Goal: Task Accomplishment & Management: Manage account settings

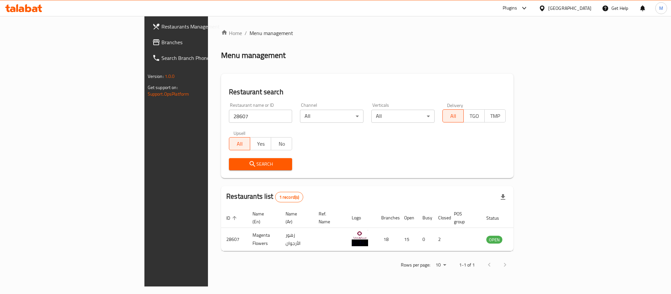
click at [579, 6] on div "[GEOGRAPHIC_DATA]" at bounding box center [570, 8] width 43 height 7
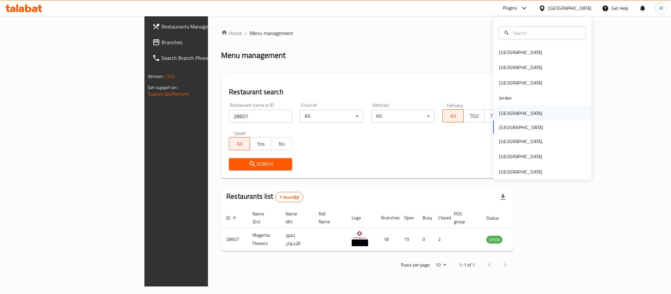
click at [516, 113] on div "[GEOGRAPHIC_DATA]" at bounding box center [543, 113] width 98 height 15
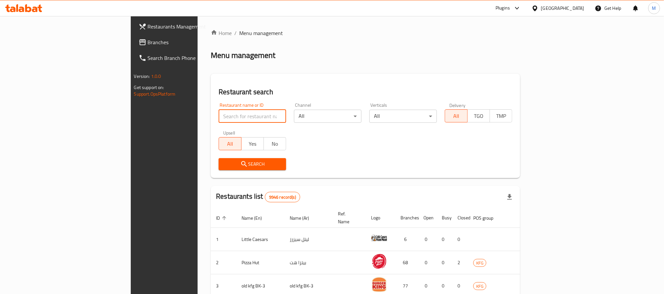
click at [219, 114] on input "search" at bounding box center [253, 116] width 68 height 13
paste input "686160"
type input "686160"
click button "Search" at bounding box center [253, 164] width 68 height 12
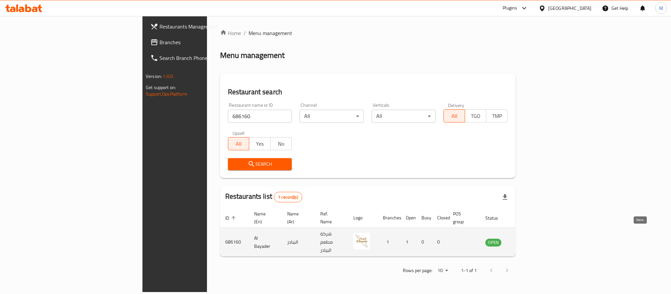
click at [528, 240] on icon "enhanced table" at bounding box center [523, 243] width 7 height 6
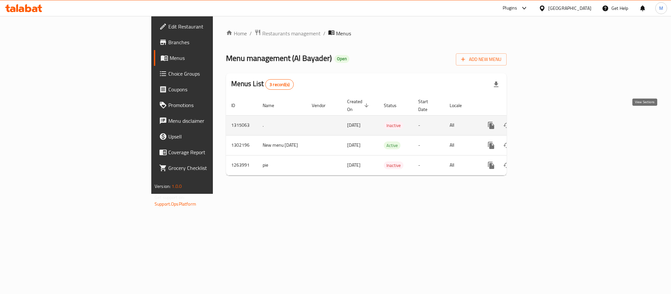
click at [543, 122] on icon "enhanced table" at bounding box center [539, 126] width 8 height 8
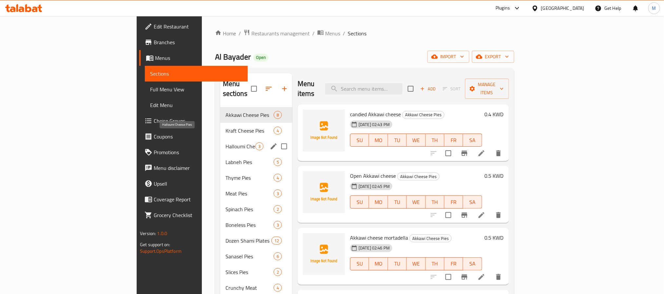
scroll to position [154, 0]
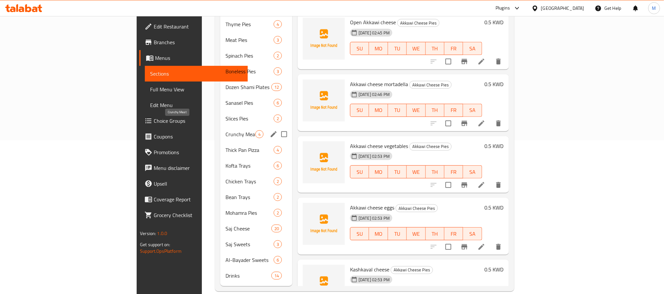
click at [225, 130] on span "Crunchy Meat" at bounding box center [240, 134] width 30 height 8
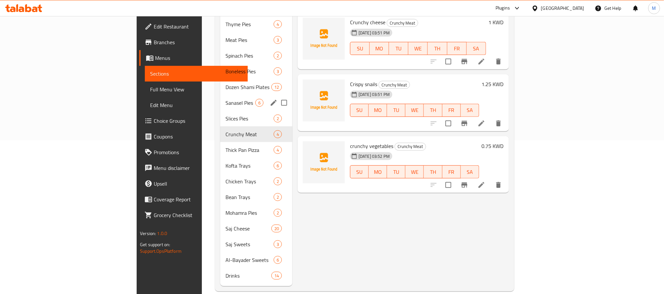
click at [220, 95] on div "Sanasel Pies 6" at bounding box center [256, 103] width 72 height 16
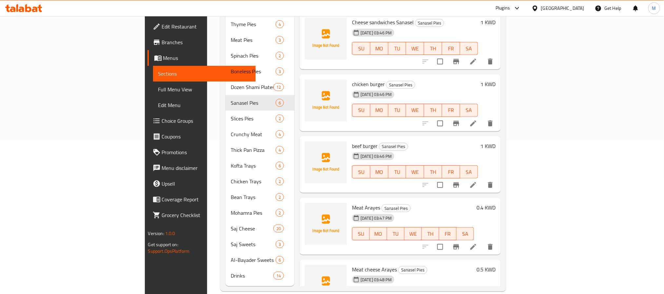
click at [579, 9] on div "Kuwait" at bounding box center [562, 8] width 43 height 7
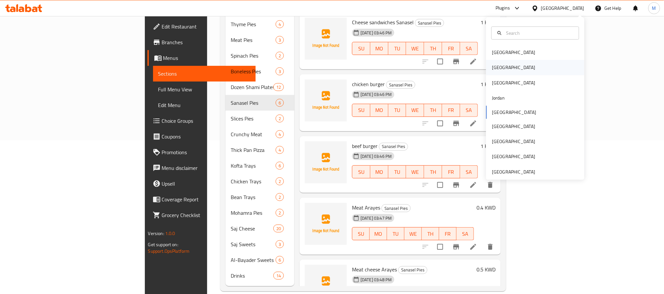
click at [512, 68] on div "[GEOGRAPHIC_DATA]" at bounding box center [535, 67] width 98 height 15
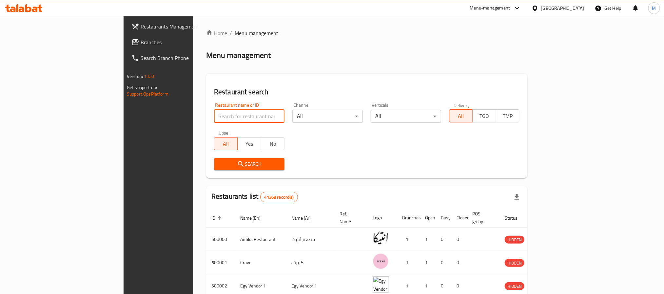
click at [214, 113] on input "search" at bounding box center [249, 116] width 70 height 13
paste input "671969"
type input "671969"
click button "Search" at bounding box center [249, 164] width 70 height 12
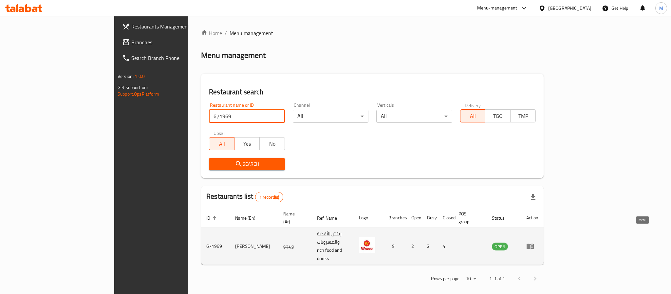
click at [534, 244] on icon "enhanced table" at bounding box center [530, 247] width 7 height 6
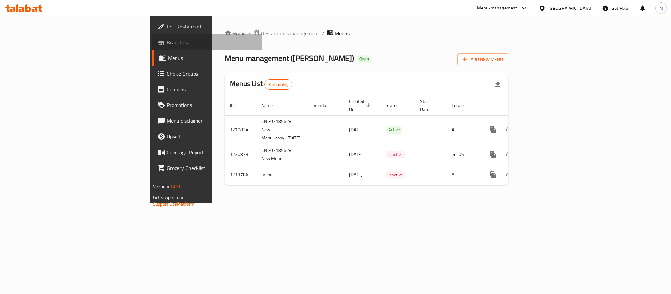
click at [152, 49] on link "Branches" at bounding box center [206, 42] width 109 height 16
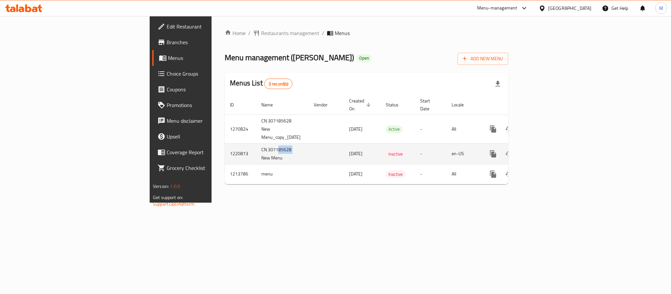
drag, startPoint x: 179, startPoint y: 137, endPoint x: 195, endPoint y: 147, distance: 18.9
click at [256, 144] on td "CN 307185628 New Menu" at bounding box center [282, 154] width 52 height 21
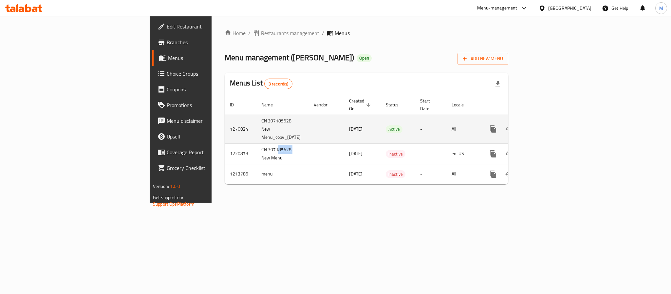
drag, startPoint x: 166, startPoint y: 113, endPoint x: 213, endPoint y: 119, distance: 46.9
click at [256, 119] on td "CN 307185628 New Menu_copy_[DATE]" at bounding box center [282, 129] width 52 height 29
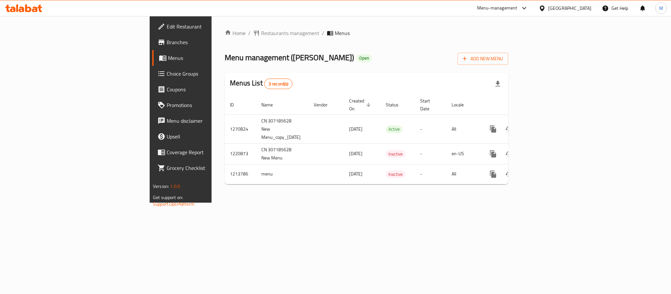
click at [213, 190] on div "Home / Restaurants management / Menus Menu management ( [PERSON_NAME] ) Open Ad…" at bounding box center [367, 109] width 310 height 187
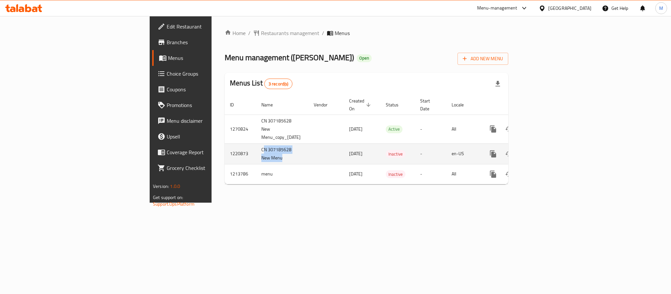
drag, startPoint x: 165, startPoint y: 135, endPoint x: 203, endPoint y: 147, distance: 40.1
click at [256, 147] on td "CN 307185628 New Menu" at bounding box center [282, 154] width 52 height 21
drag, startPoint x: 248, startPoint y: 134, endPoint x: 321, endPoint y: 142, distance: 74.1
click at [321, 144] on tr "1220873 CN 307185628 New Menu [DATE] Inactive - en-[GEOGRAPHIC_DATA]" at bounding box center [389, 154] width 329 height 21
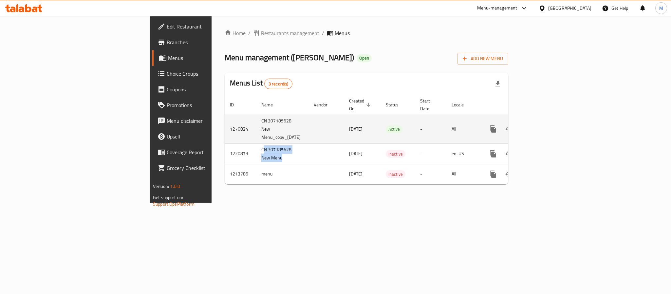
drag, startPoint x: 260, startPoint y: 115, endPoint x: 311, endPoint y: 114, distance: 50.8
click at [344, 115] on td "[DATE]" at bounding box center [362, 129] width 37 height 29
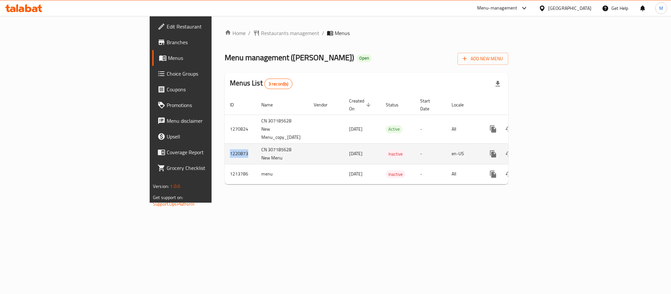
drag, startPoint x: 153, startPoint y: 138, endPoint x: 126, endPoint y: 138, distance: 27.5
click at [225, 144] on td "1220873" at bounding box center [240, 154] width 31 height 21
click at [545, 150] on icon "enhanced table" at bounding box center [541, 154] width 8 height 8
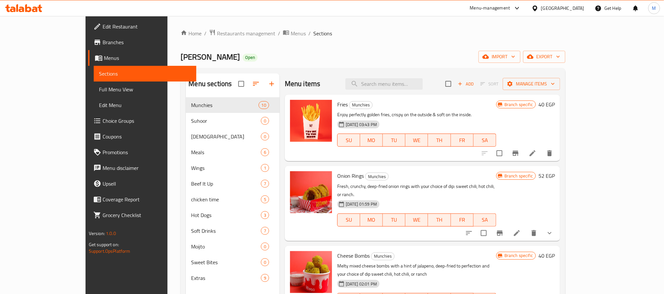
click at [99, 102] on span "Edit Menu" at bounding box center [145, 105] width 92 height 8
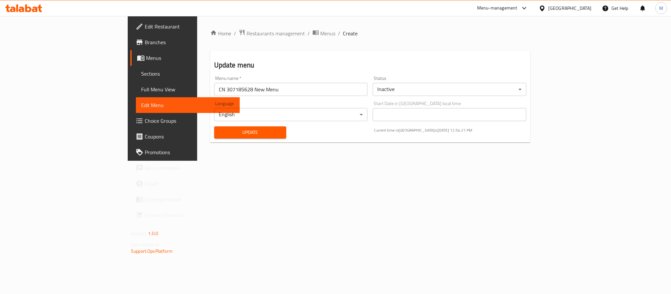
click at [145, 116] on body "​ Menu-management [GEOGRAPHIC_DATA] Get Help M Edit Restaurant Branches Menus S…" at bounding box center [335, 155] width 671 height 278
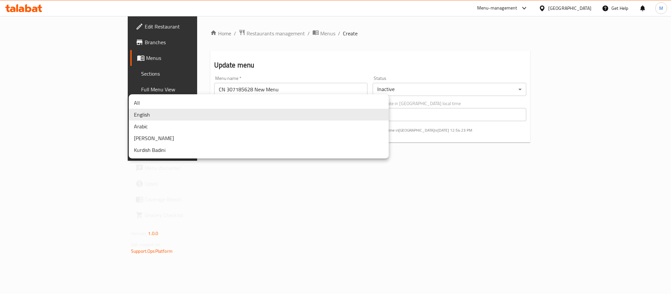
click at [332, 44] on div at bounding box center [335, 147] width 671 height 294
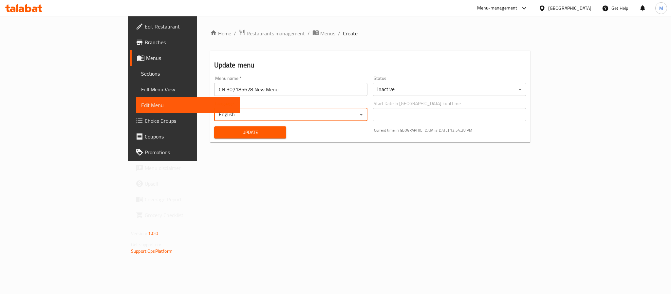
click at [146, 57] on span "Menus" at bounding box center [190, 58] width 88 height 8
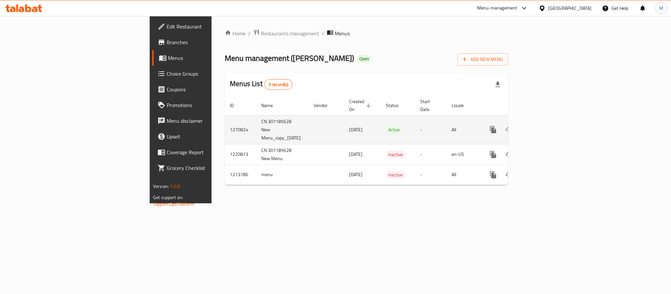
click at [225, 115] on td "1270824" at bounding box center [240, 129] width 31 height 29
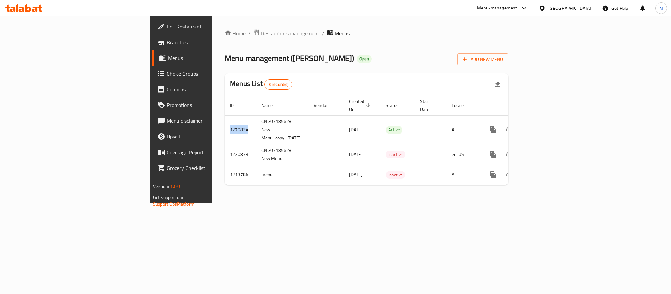
copy td "1270824"
click at [212, 26] on div "Home / Restaurants management / Menus Menu management ( [PERSON_NAME] ) Open Ad…" at bounding box center [367, 109] width 310 height 187
click at [261, 29] on span "Restaurants management" at bounding box center [290, 33] width 58 height 8
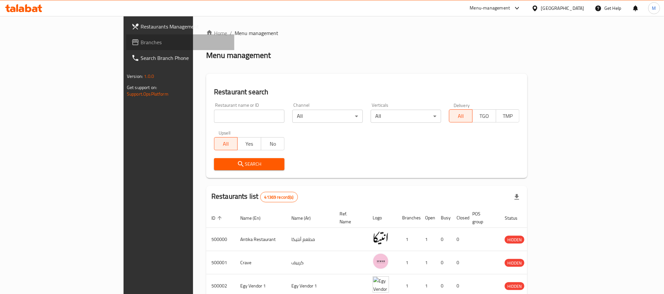
click at [141, 40] on span "Branches" at bounding box center [185, 42] width 88 height 8
